Goal: Participate in discussion: Engage in conversation with other users on a specific topic

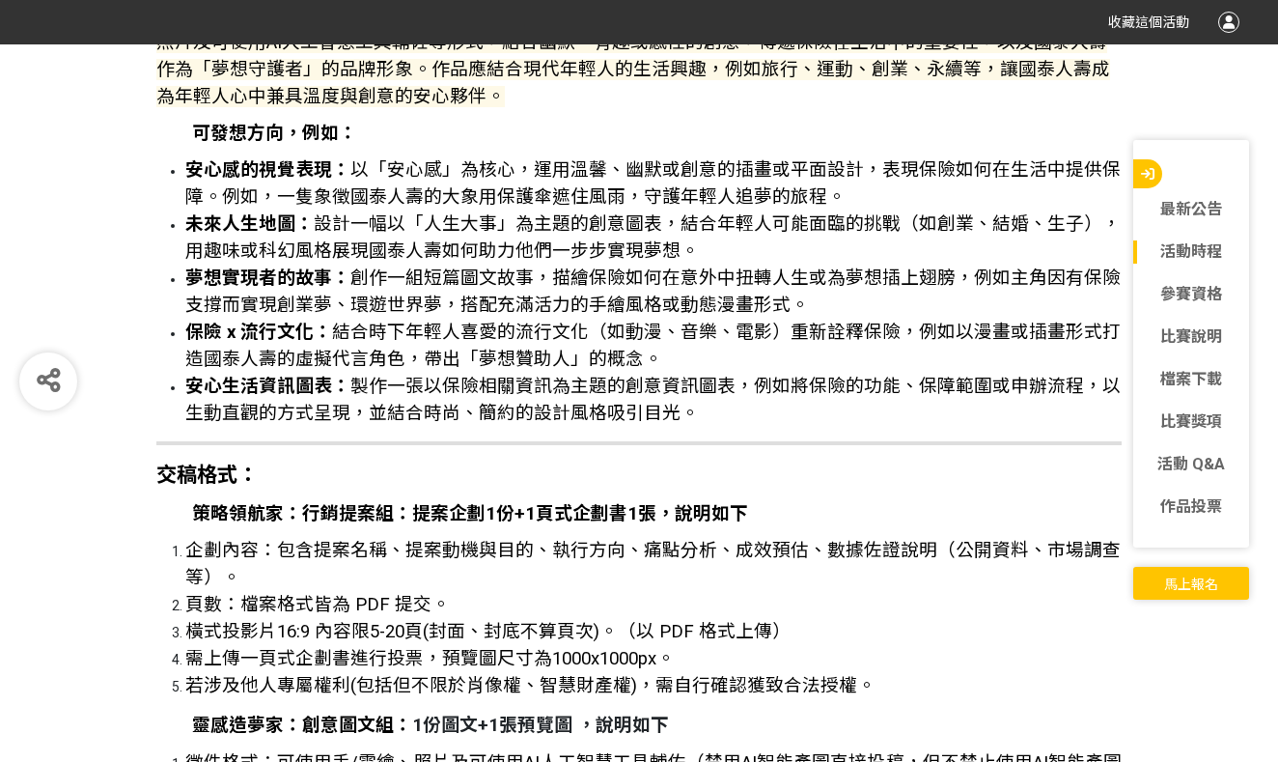
scroll to position [4846, 0]
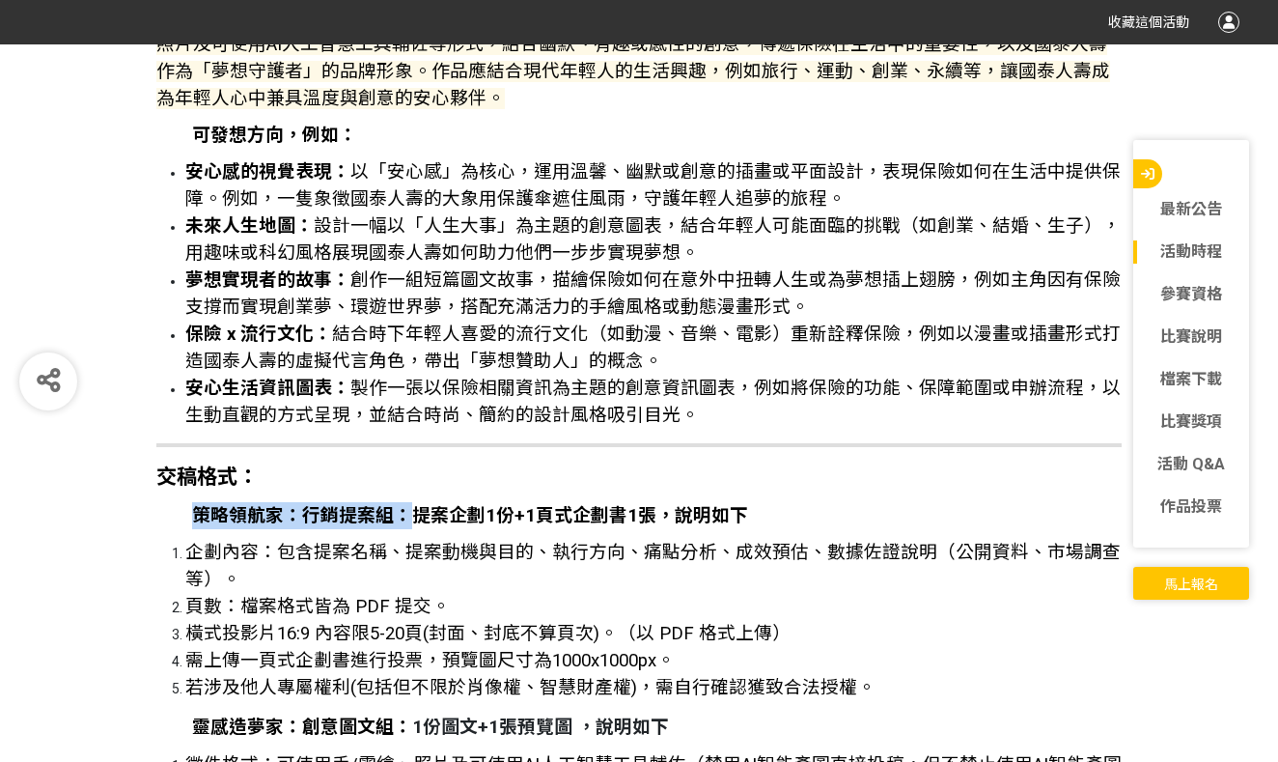
drag, startPoint x: 200, startPoint y: 442, endPoint x: 401, endPoint y: 449, distance: 201.0
click at [401, 505] on strong "策略領航家：行銷提案組：提案企劃1份+1頁式企劃書1張，說明如下" at bounding box center [470, 515] width 556 height 21
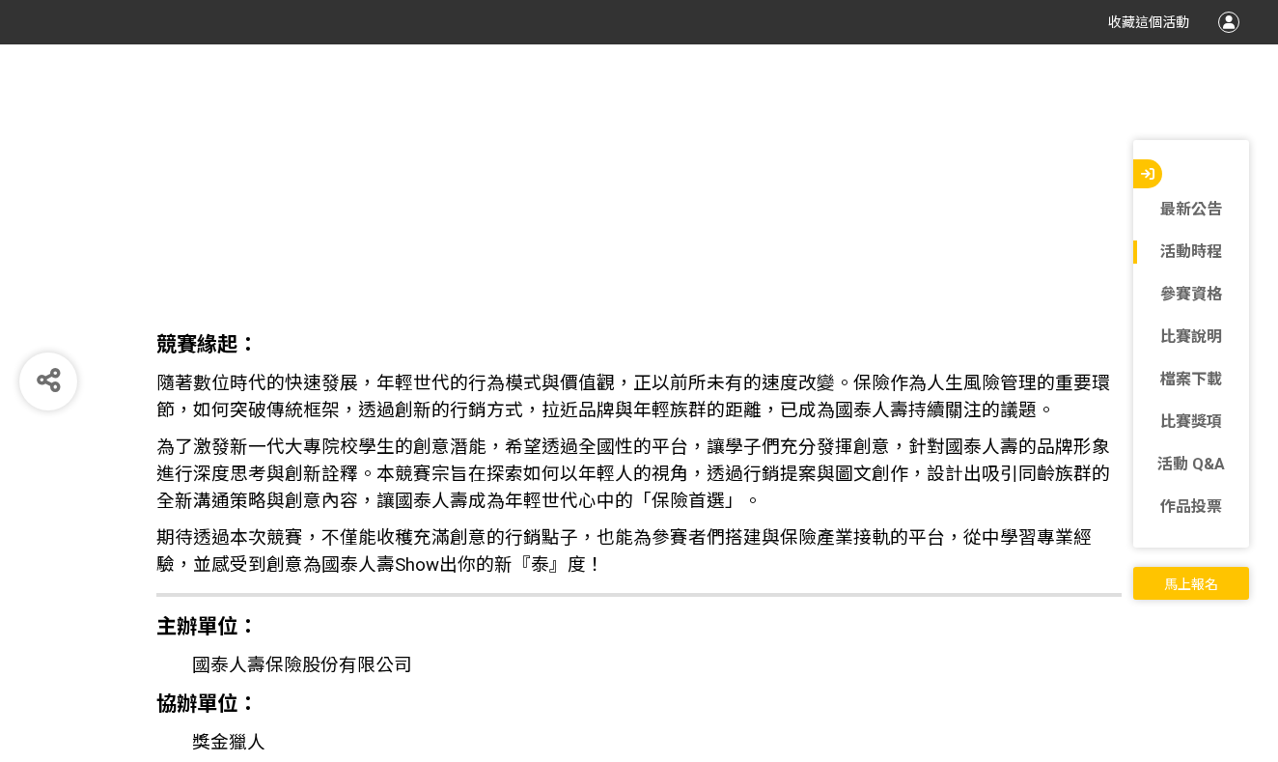
scroll to position [2685, 0]
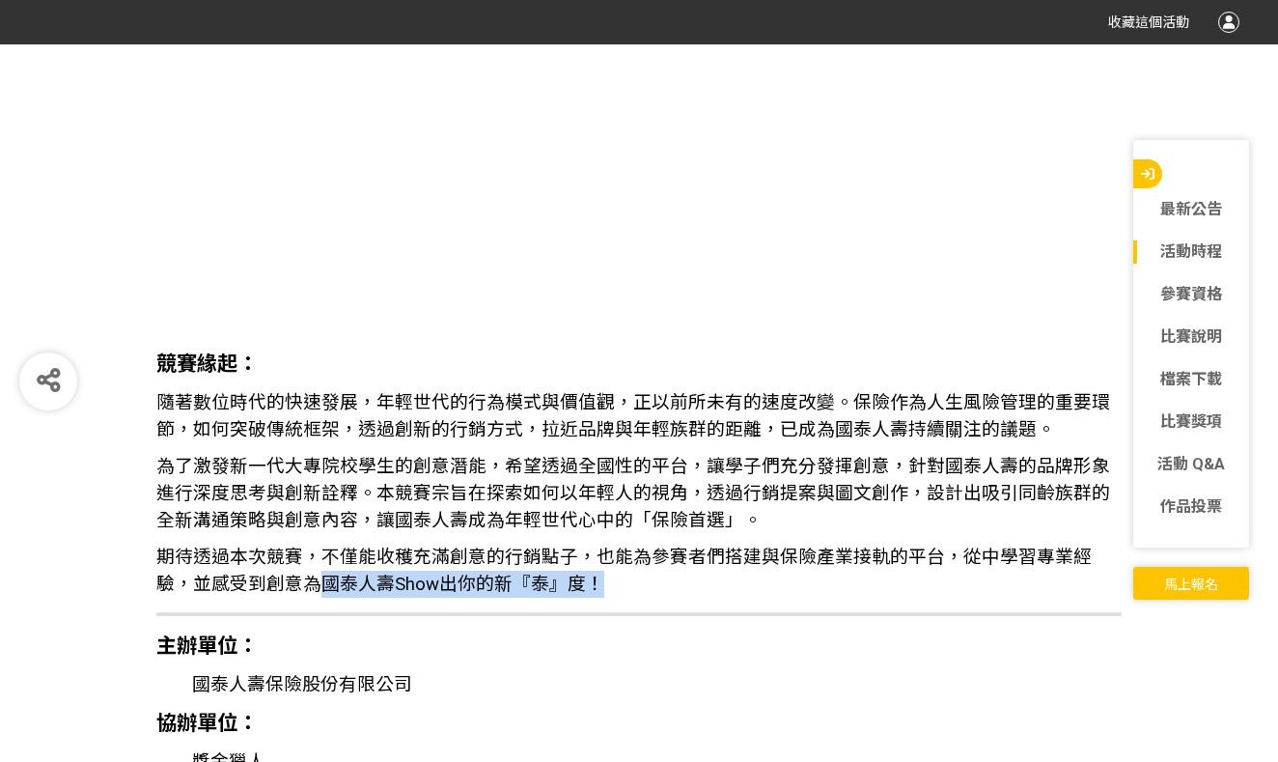
drag, startPoint x: 286, startPoint y: 576, endPoint x: 554, endPoint y: 569, distance: 268.5
click at [554, 569] on span "期待透過本次競賽，不僅能收穫充滿創意的行銷點子，也能為參賽者們搭建與保險產業接軌的平台，從中學習專業經驗，並感受到創意為國泰人壽Show出你的新『泰』度！" at bounding box center [624, 571] width 936 height 48
copy span "國泰人壽Show出你的新『泰』度！"
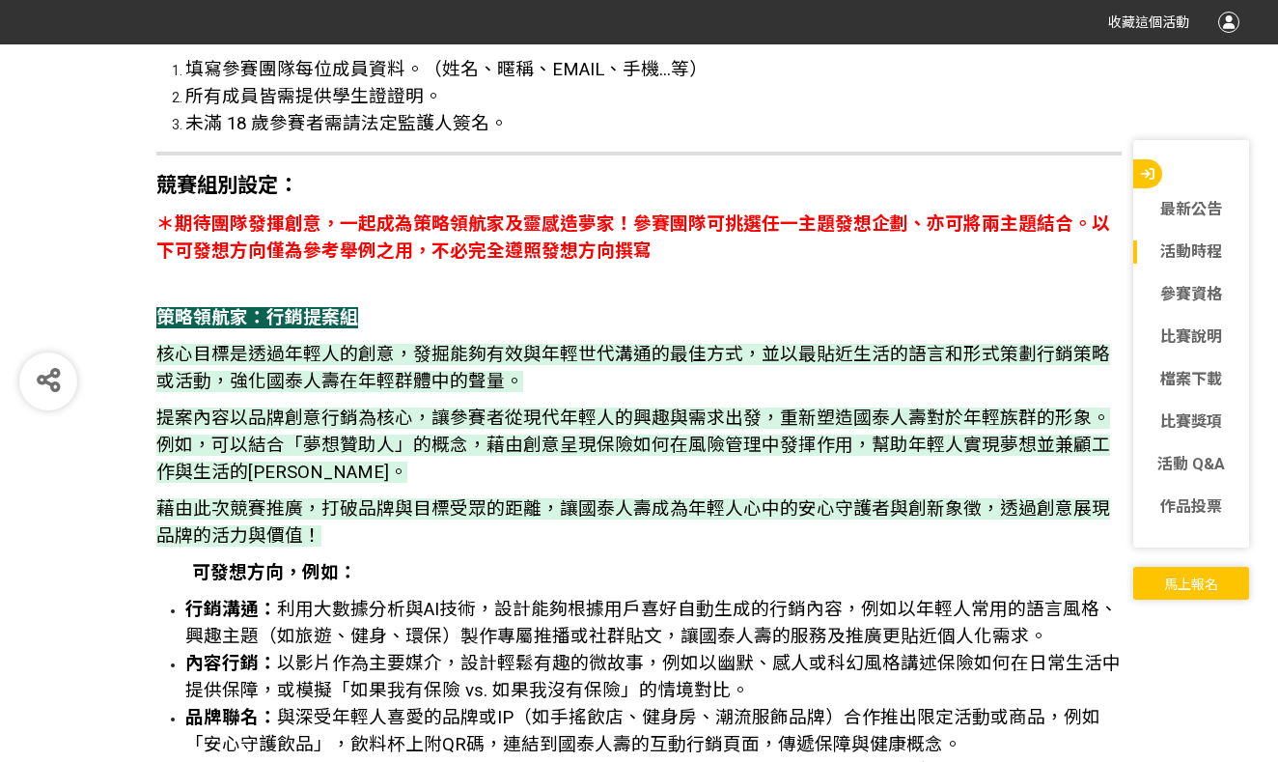
scroll to position [3898, 0]
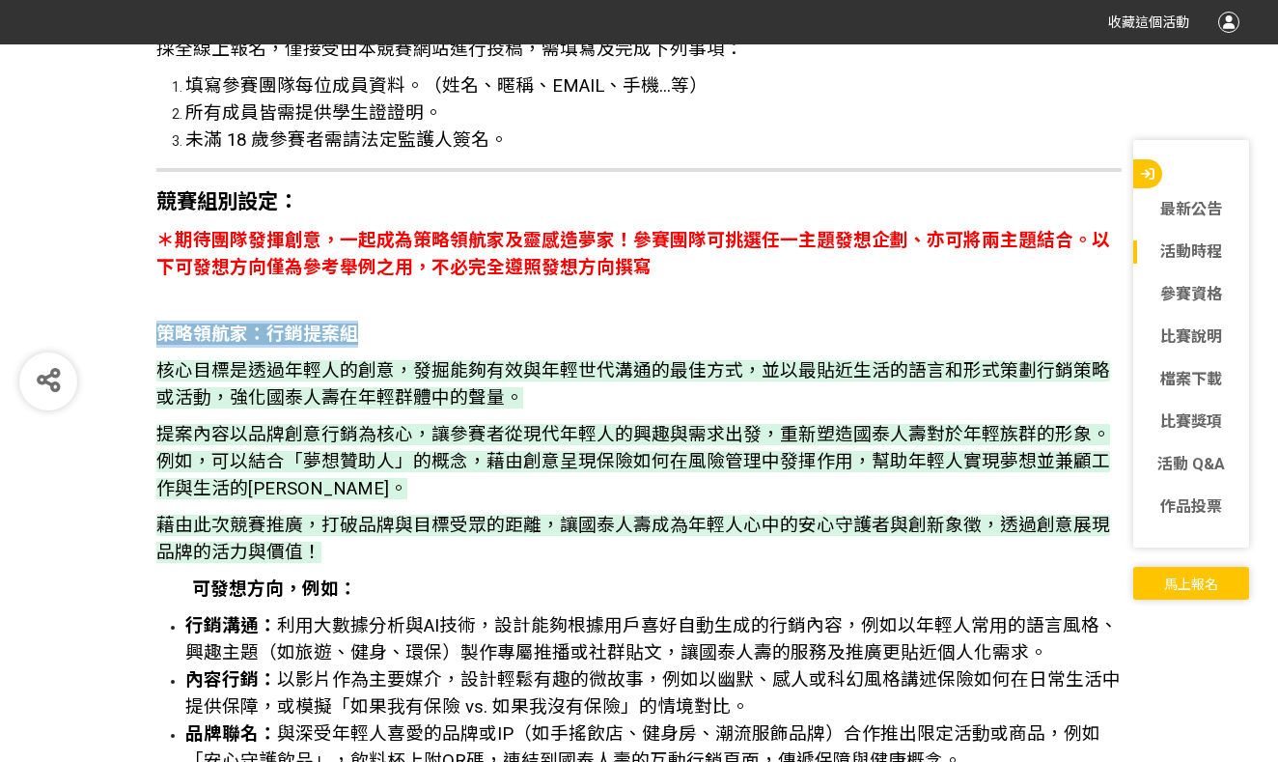
copy strong "策略領航家：行銷提案組"
drag, startPoint x: 155, startPoint y: 307, endPoint x: 367, endPoint y: 303, distance: 211.5
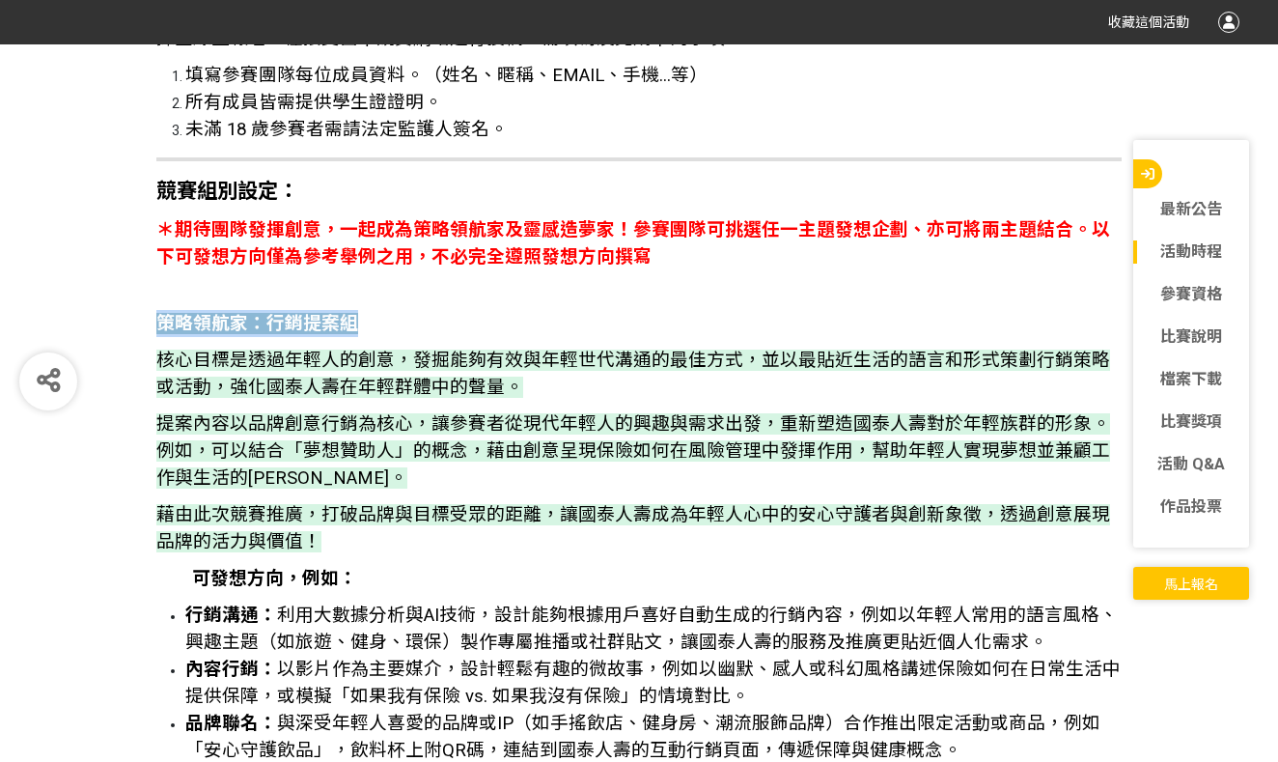
scroll to position [3946, 0]
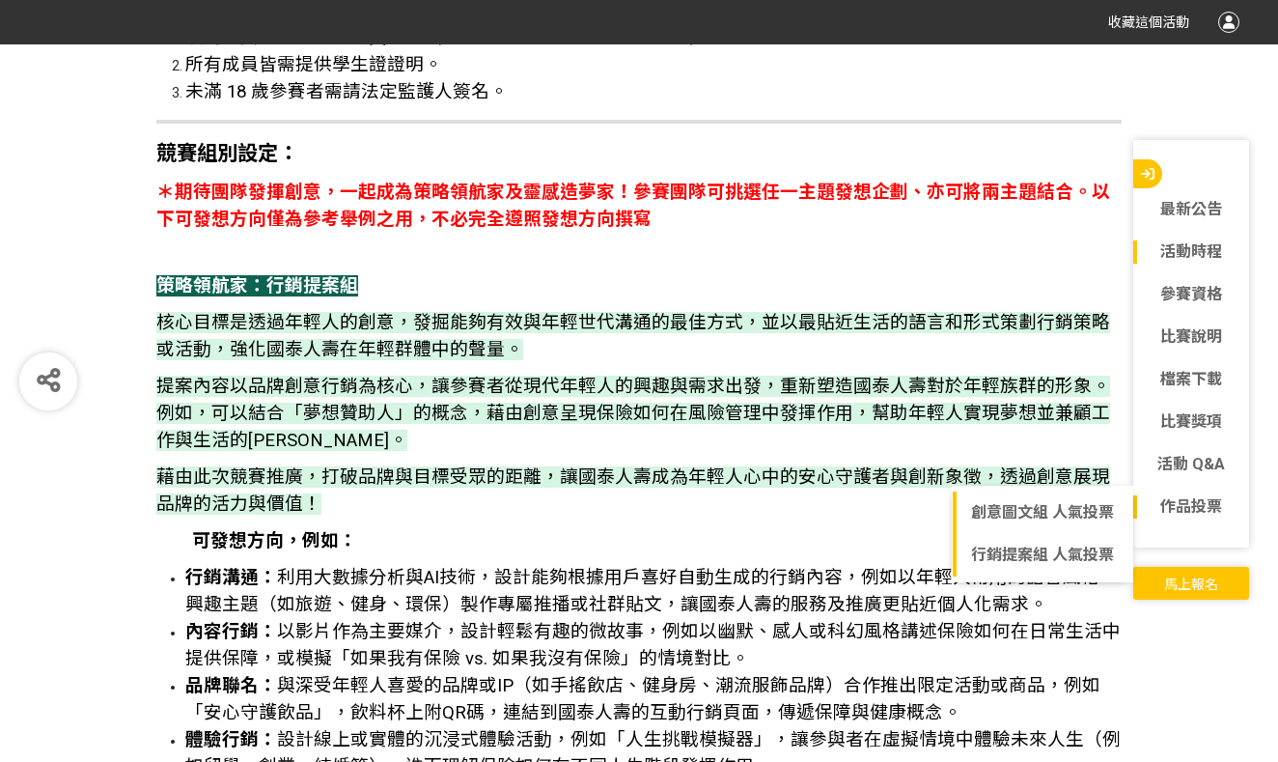
click at [1188, 507] on span "作品投票" at bounding box center [1192, 506] width 62 height 18
click at [1035, 547] on link "行銷提案組 人氣投票" at bounding box center [1043, 555] width 180 height 42
select select "13115"
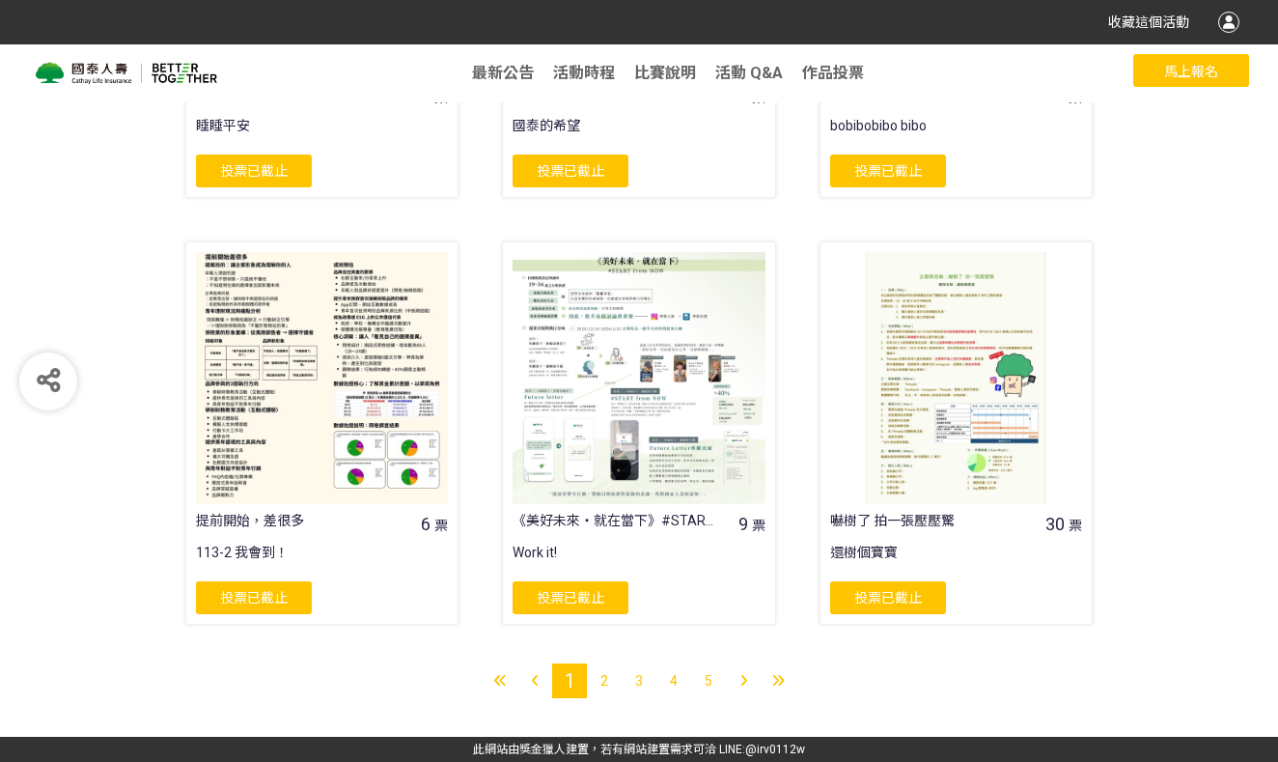
click at [607, 682] on span "2" at bounding box center [605, 680] width 8 height 15
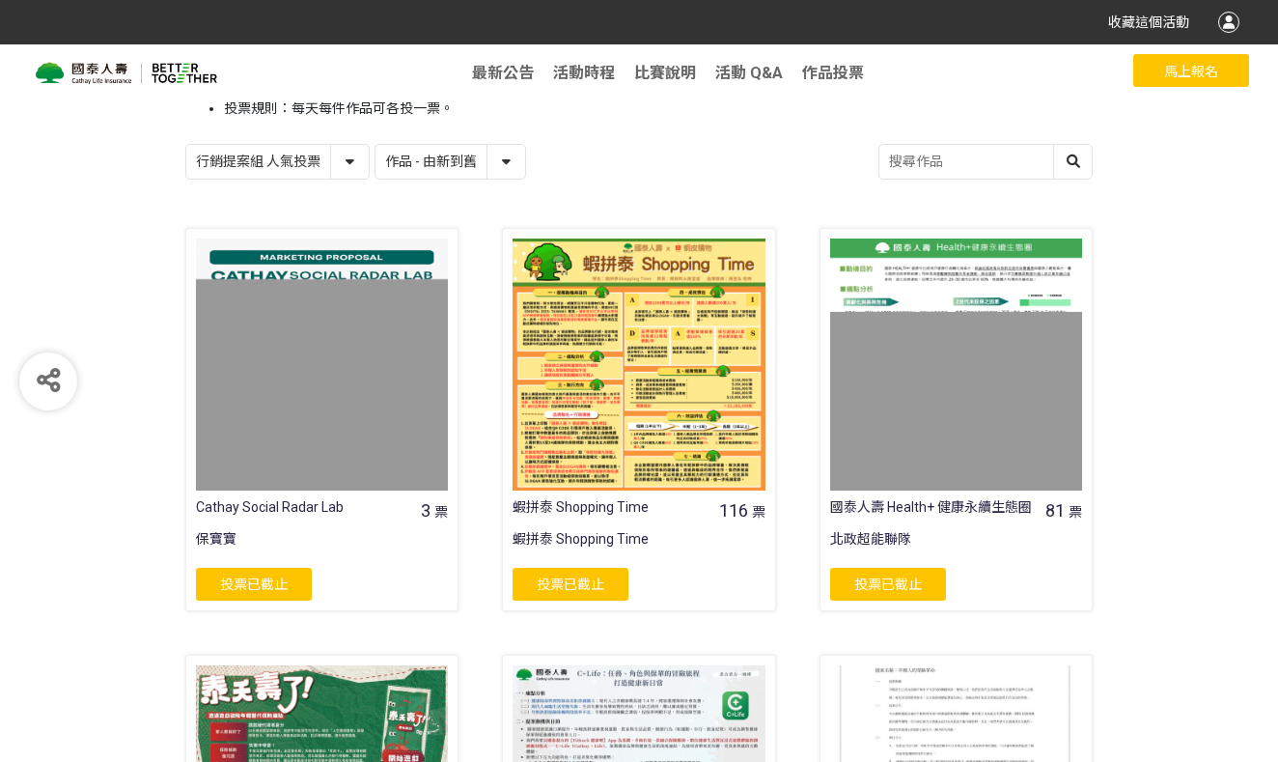
scroll to position [233, 0]
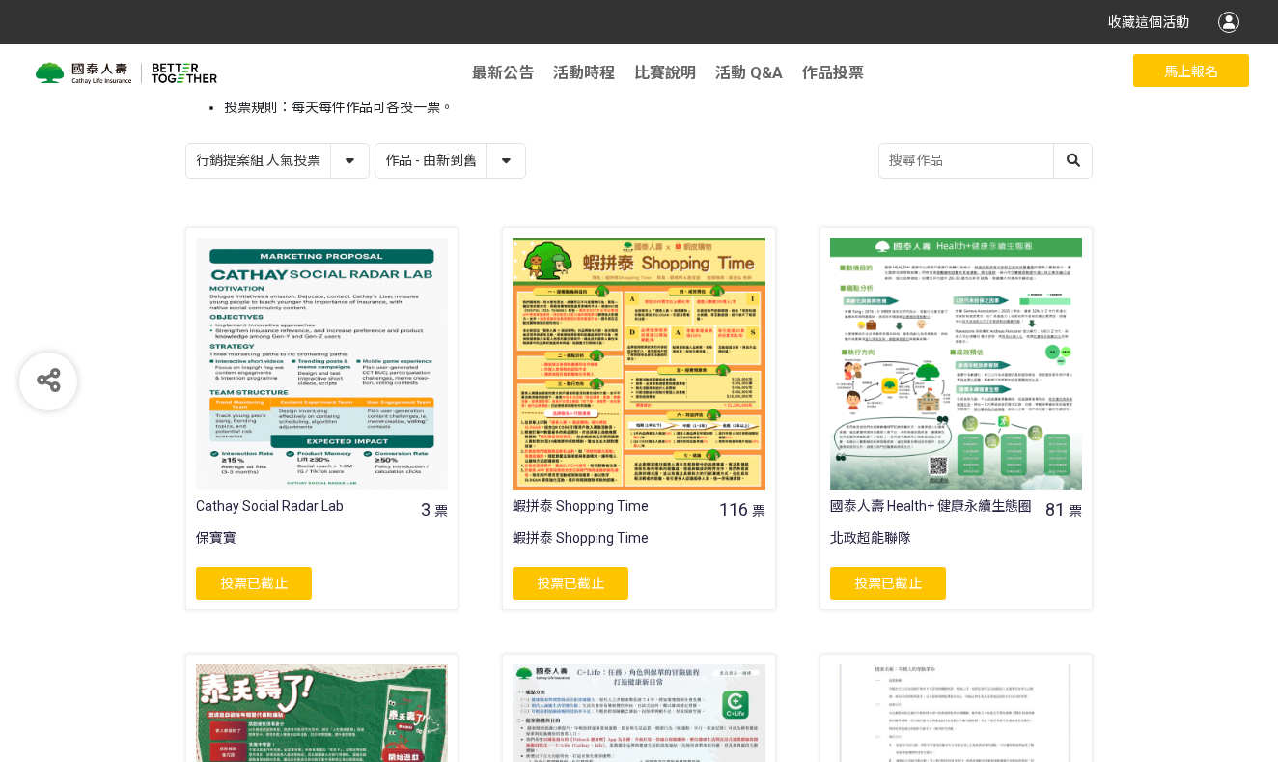
click at [966, 375] on div at bounding box center [956, 364] width 252 height 252
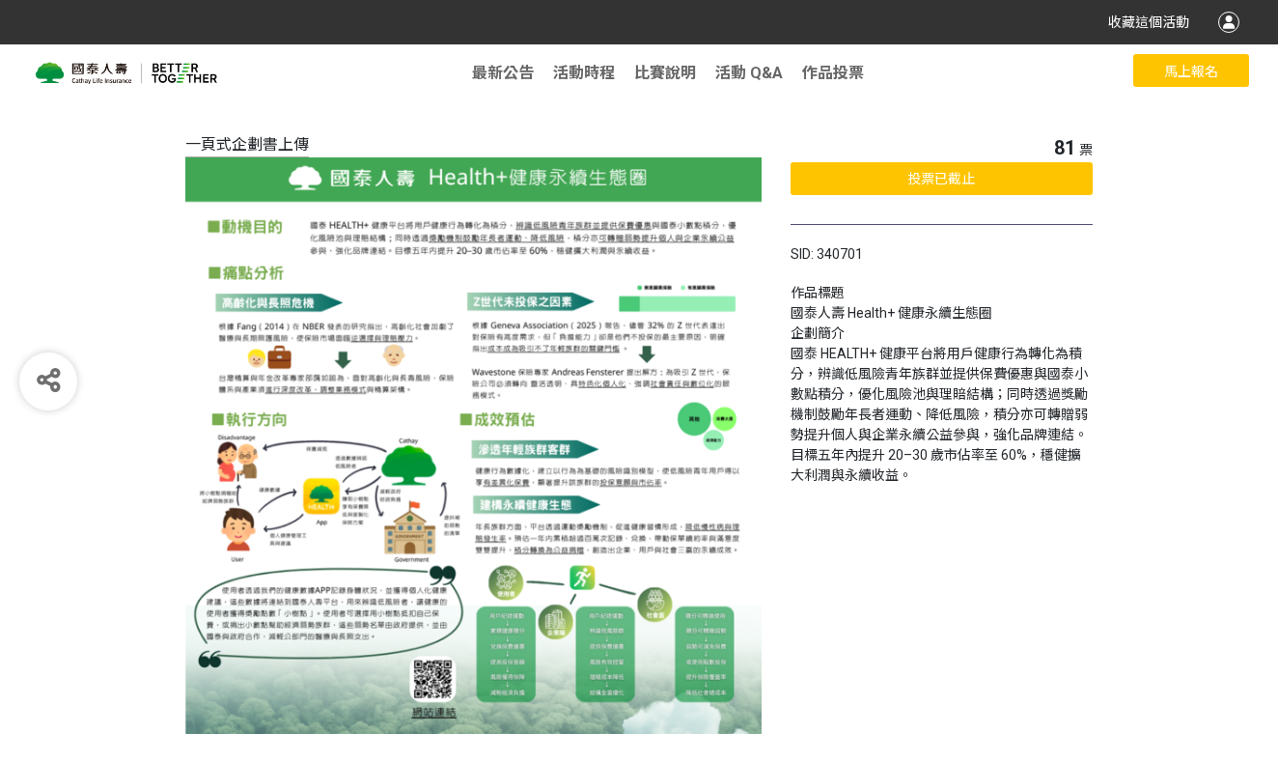
scroll to position [82, 0]
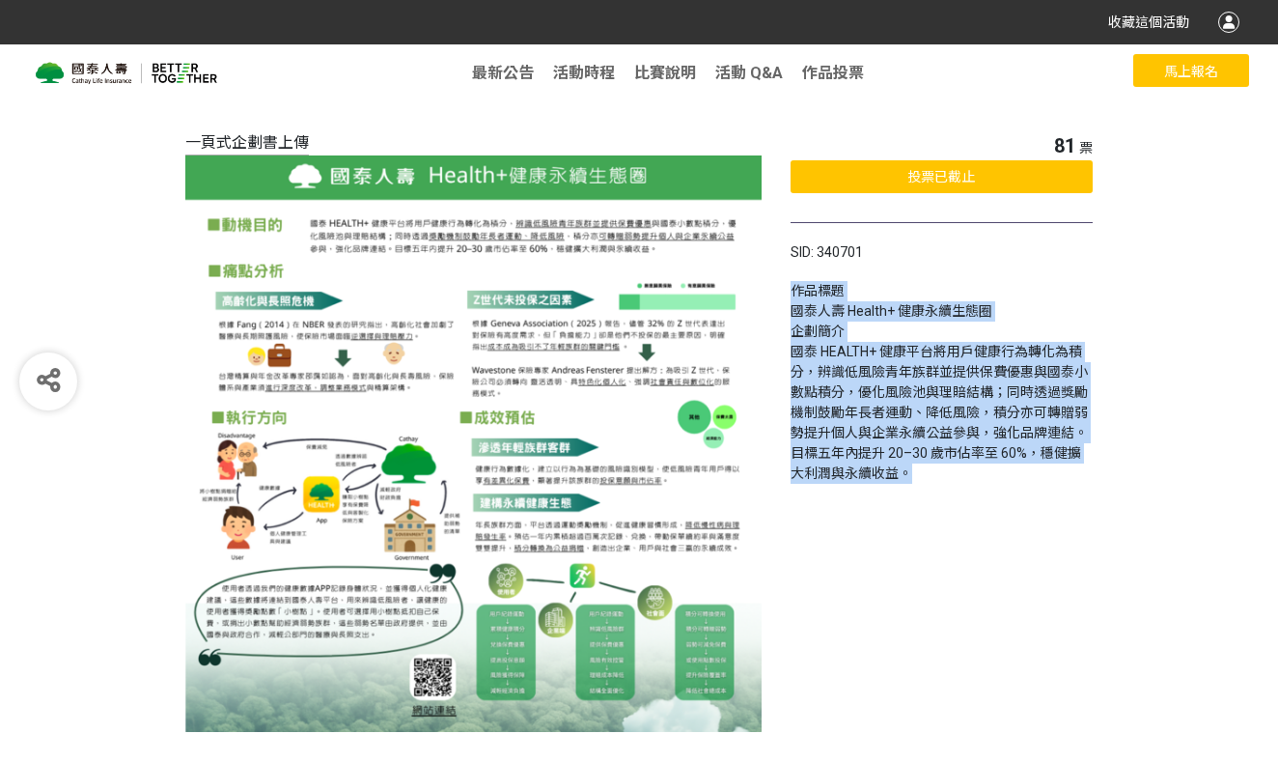
drag, startPoint x: 793, startPoint y: 296, endPoint x: 962, endPoint y: 491, distance: 258.1
click at [962, 491] on div "81 票 投票已截止 SID: 340701 作品標題 國泰人壽 Health+ 健康永續生態圈 企劃簡介 國泰 HEALTH+ 健康平台將用戶健康行為轉化為…" at bounding box center [942, 450] width 302 height 639
copy div "作品標題 國泰人壽 Health+ 健康永續生態圈 企劃簡介 國泰 HEALTH+ 健康平台將用戶健康行為轉化為積分，辨識低風險青年族群並提供保費優惠與國泰小…"
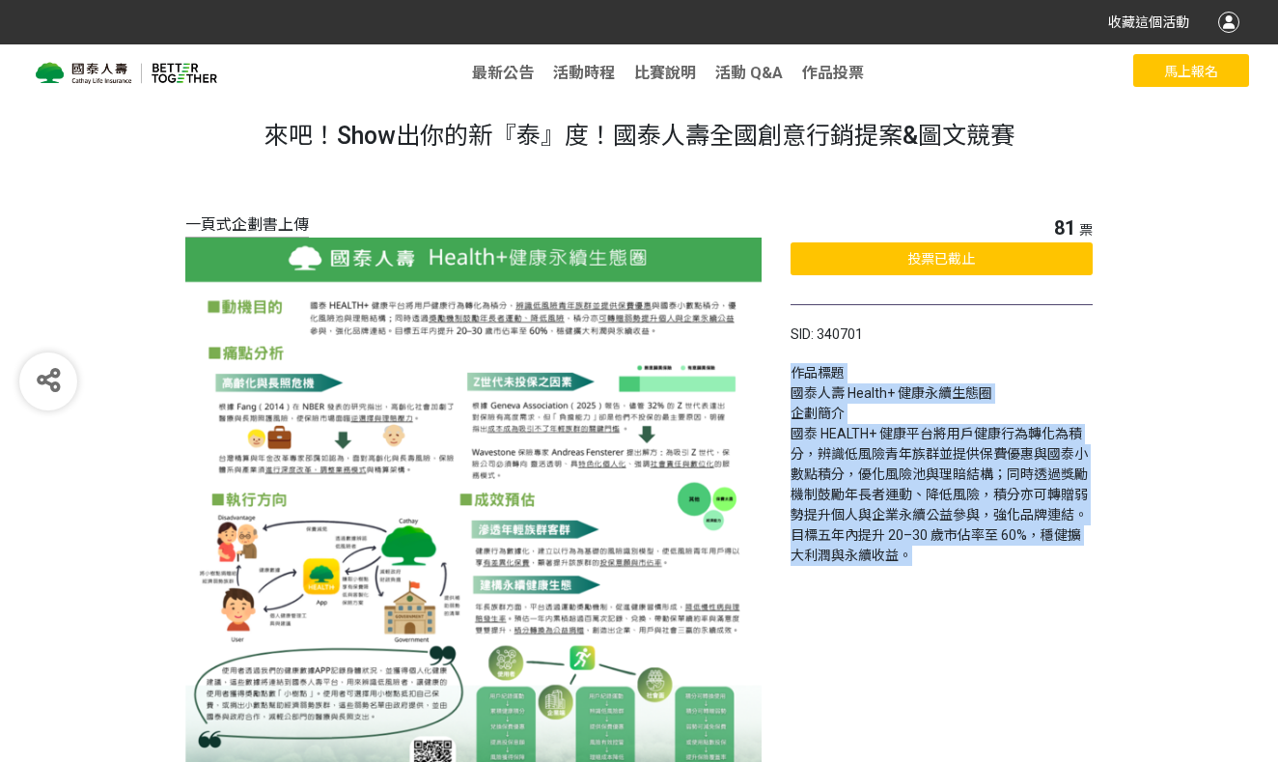
scroll to position [0, 0]
